Goal: Transaction & Acquisition: Purchase product/service

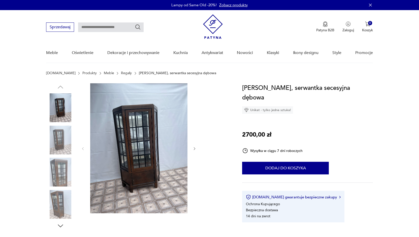
click at [137, 149] on img at bounding box center [138, 148] width 97 height 130
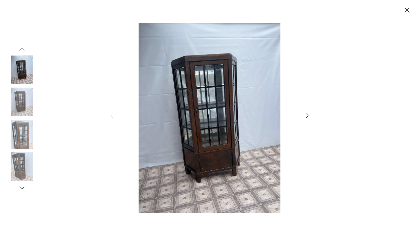
click at [137, 149] on img at bounding box center [210, 117] width 180 height 189
click at [309, 115] on icon "button" at bounding box center [310, 116] width 6 height 6
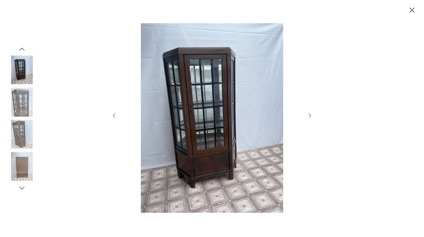
click at [309, 115] on icon "button" at bounding box center [310, 116] width 6 height 6
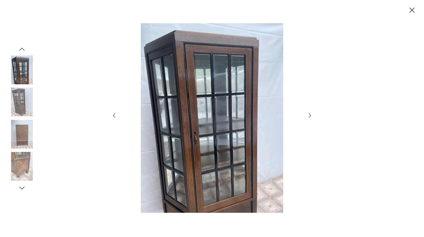
click at [309, 115] on icon "button" at bounding box center [310, 116] width 6 height 6
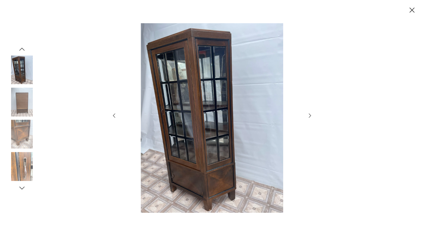
click at [309, 115] on icon "button" at bounding box center [310, 116] width 6 height 6
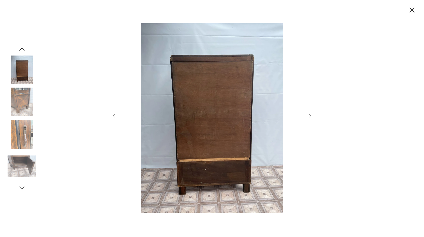
click at [309, 115] on icon "button" at bounding box center [310, 116] width 6 height 6
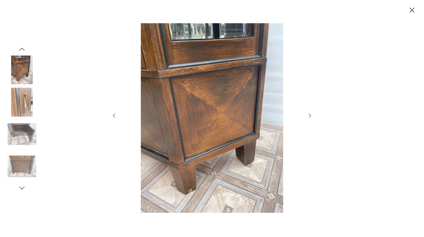
click at [309, 115] on icon "button" at bounding box center [310, 116] width 6 height 6
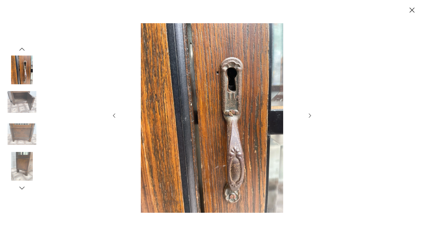
click at [309, 115] on icon "button" at bounding box center [310, 116] width 6 height 6
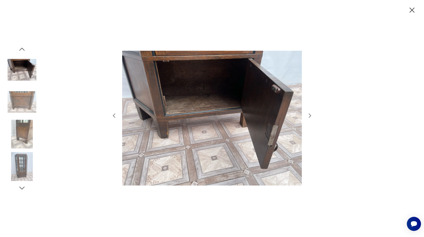
click at [309, 115] on icon "button" at bounding box center [310, 116] width 6 height 6
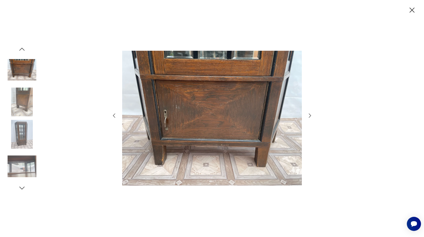
click at [309, 115] on icon "button" at bounding box center [310, 116] width 6 height 6
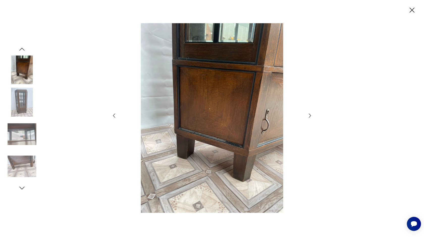
click at [309, 115] on icon "button" at bounding box center [310, 116] width 6 height 6
